Goal: Task Accomplishment & Management: Manage account settings

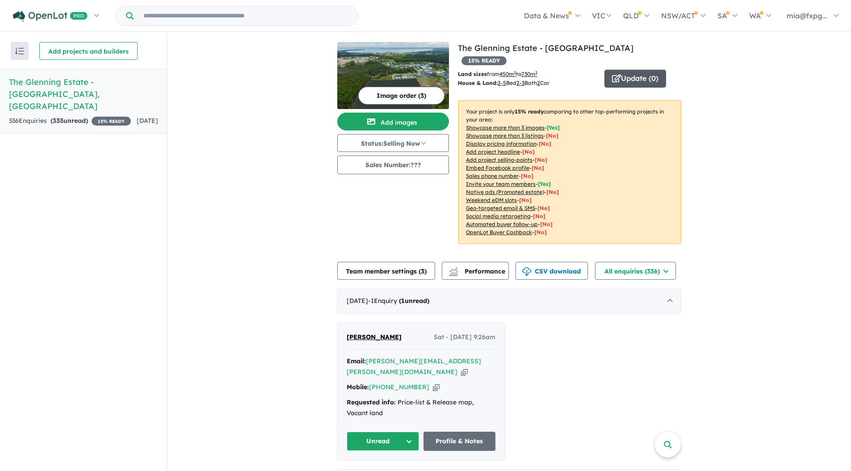
click at [616, 74] on icon "button" at bounding box center [616, 78] width 9 height 8
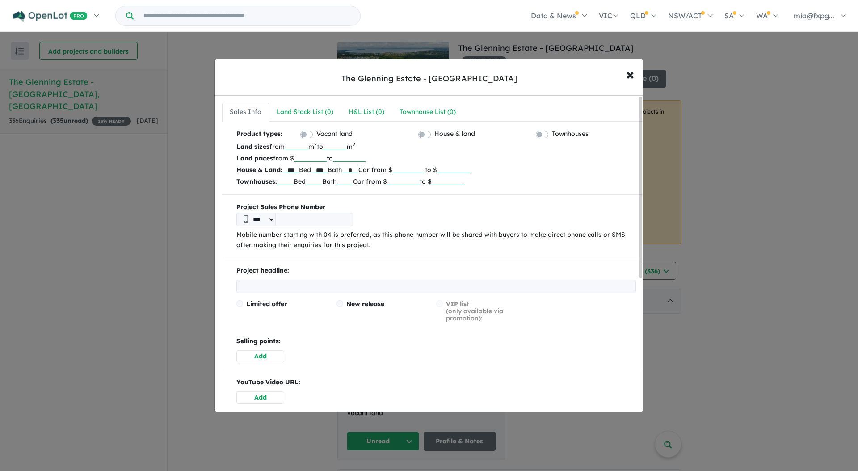
click at [328, 217] on input "tel" at bounding box center [314, 219] width 78 height 13
click at [429, 228] on div "Project Sales Phone Number *** Mobile number starting with 04 is preferred, as …" at bounding box center [432, 226] width 420 height 49
click at [626, 71] on span "×" at bounding box center [630, 73] width 8 height 19
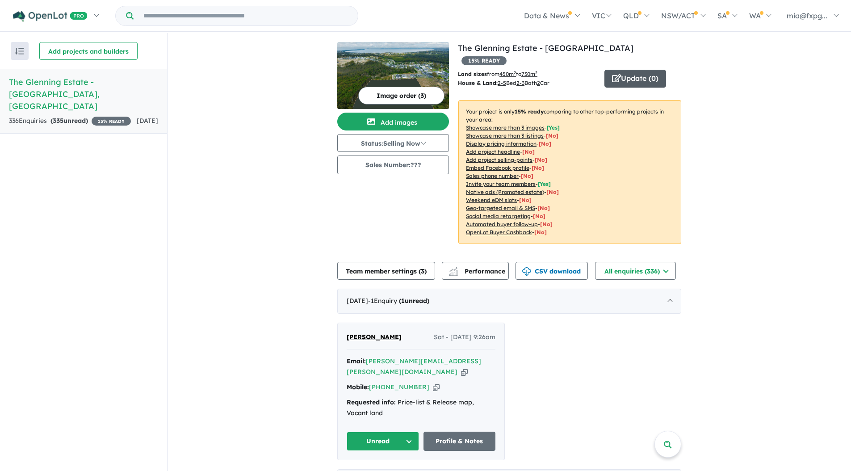
click at [632, 70] on button "Update ( 0 )" at bounding box center [636, 79] width 62 height 18
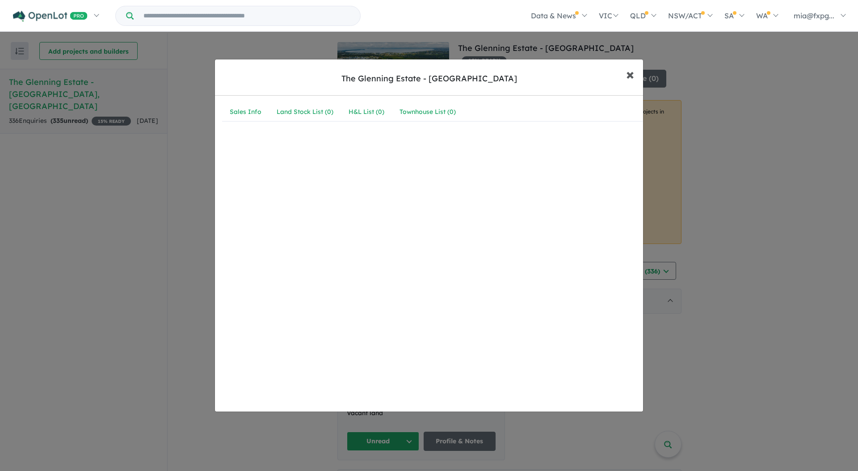
click at [625, 82] on button "× Close" at bounding box center [630, 74] width 26 height 24
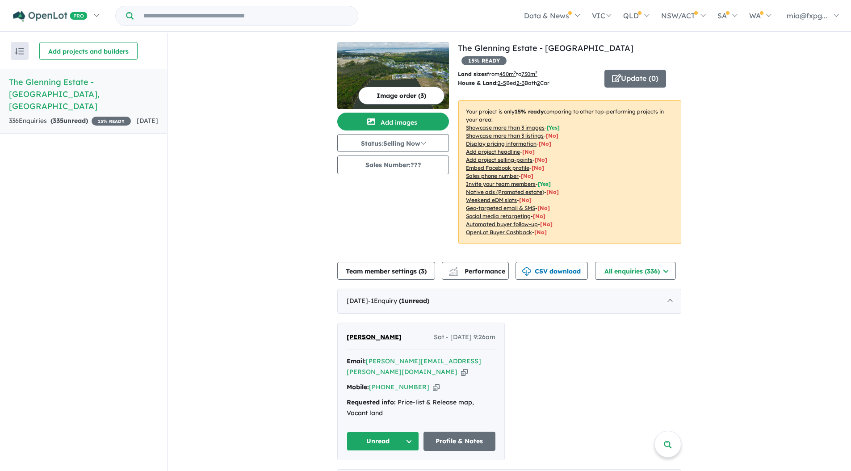
click at [73, 81] on h5 "The Glenning Estate - [GEOGRAPHIC_DATA] , [GEOGRAPHIC_DATA]" at bounding box center [83, 94] width 149 height 36
click at [391, 143] on button "Status: Selling Now" at bounding box center [393, 143] width 112 height 18
click at [384, 229] on button "Sold Out" at bounding box center [371, 225] width 66 height 20
